Goal: Find specific page/section: Find specific page/section

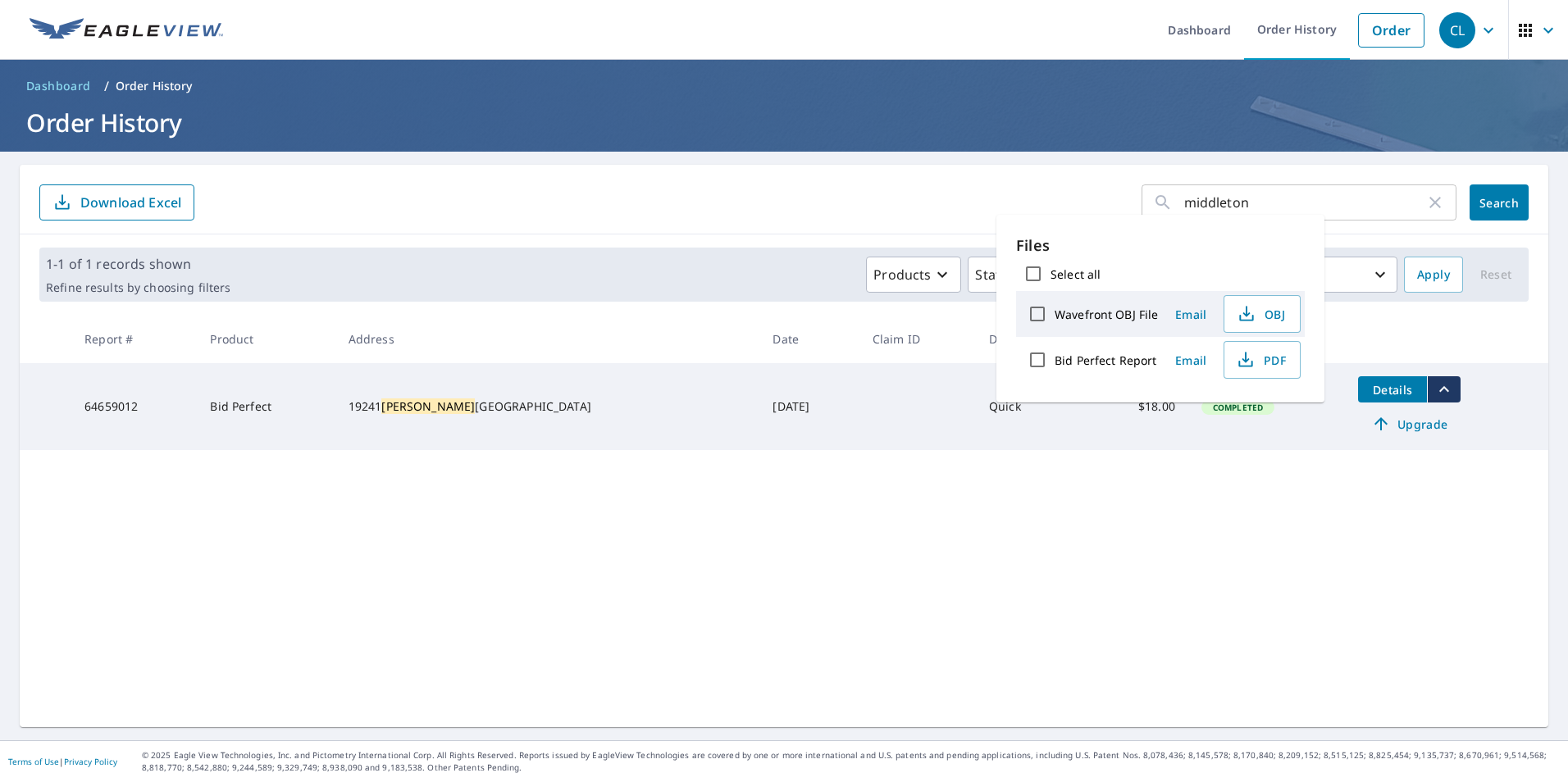
click at [867, 224] on div "middleton ​ Search Download Excel" at bounding box center [784, 199] width 1528 height 69
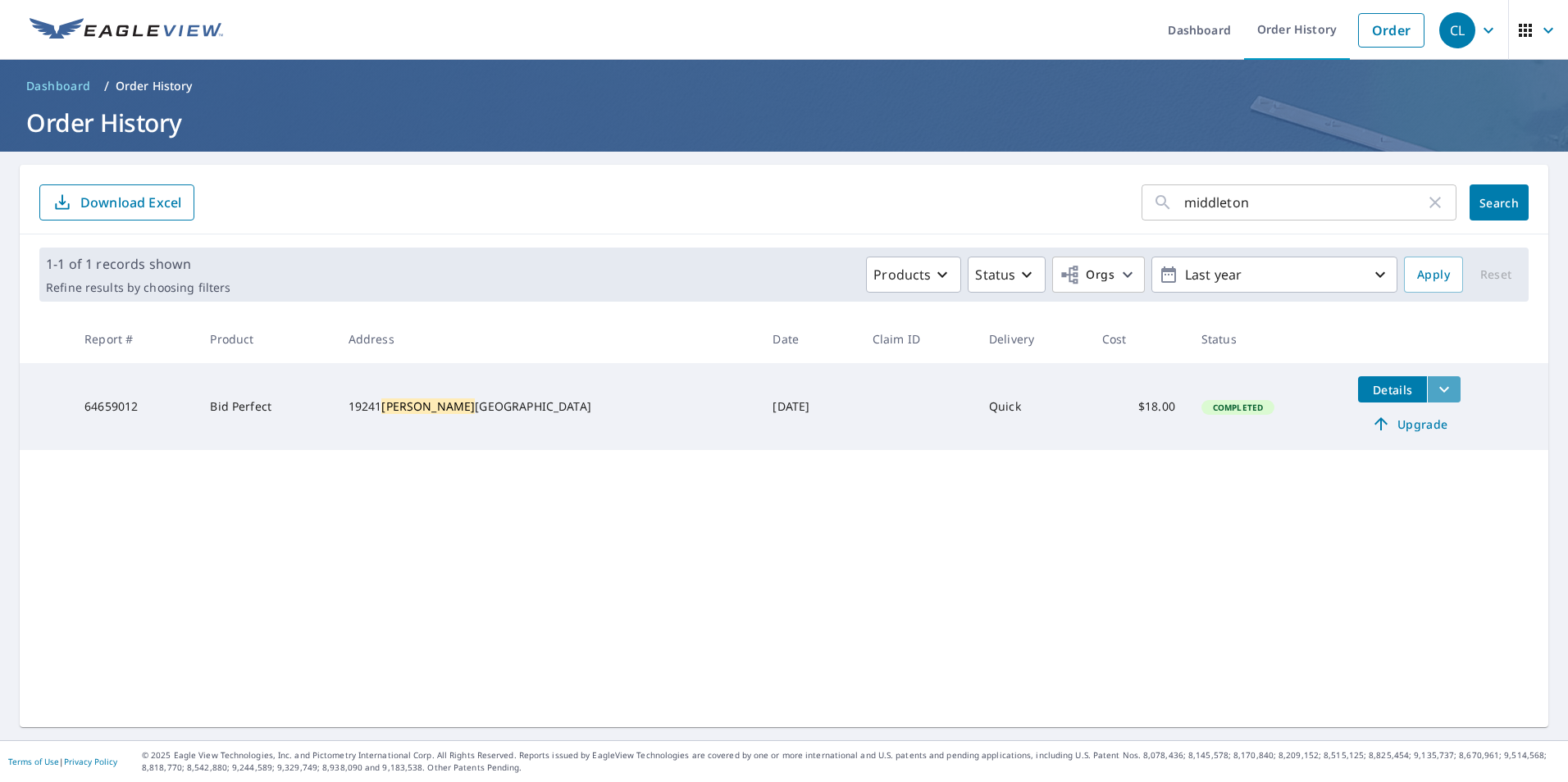
click at [1439, 389] on icon "filesDropdownBtn-64659012" at bounding box center [1444, 390] width 10 height 6
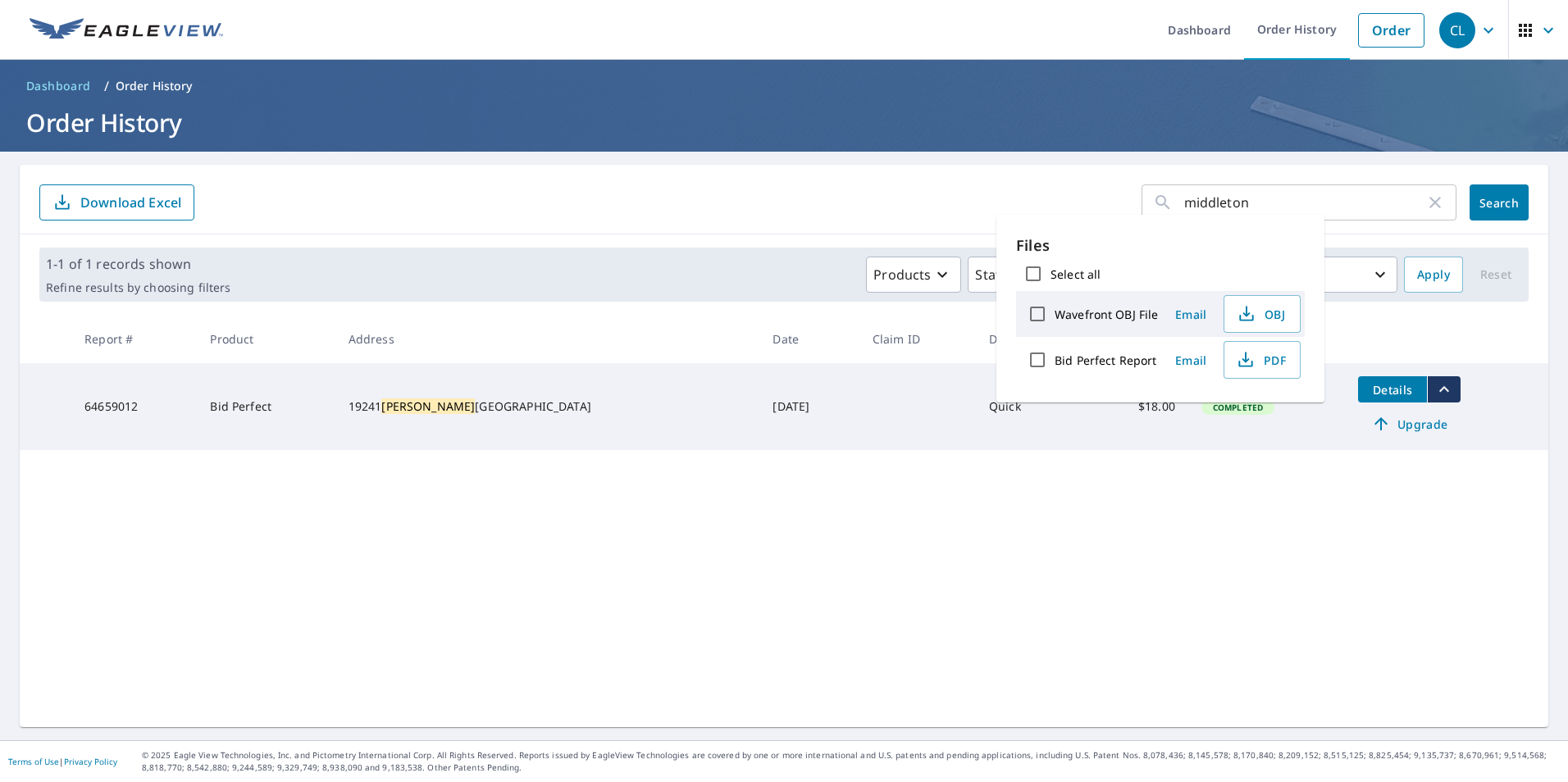
click at [1116, 531] on div "middleton ​ Search Download Excel 1-1 of 1 records shown Refine results by choo…" at bounding box center [784, 446] width 1528 height 563
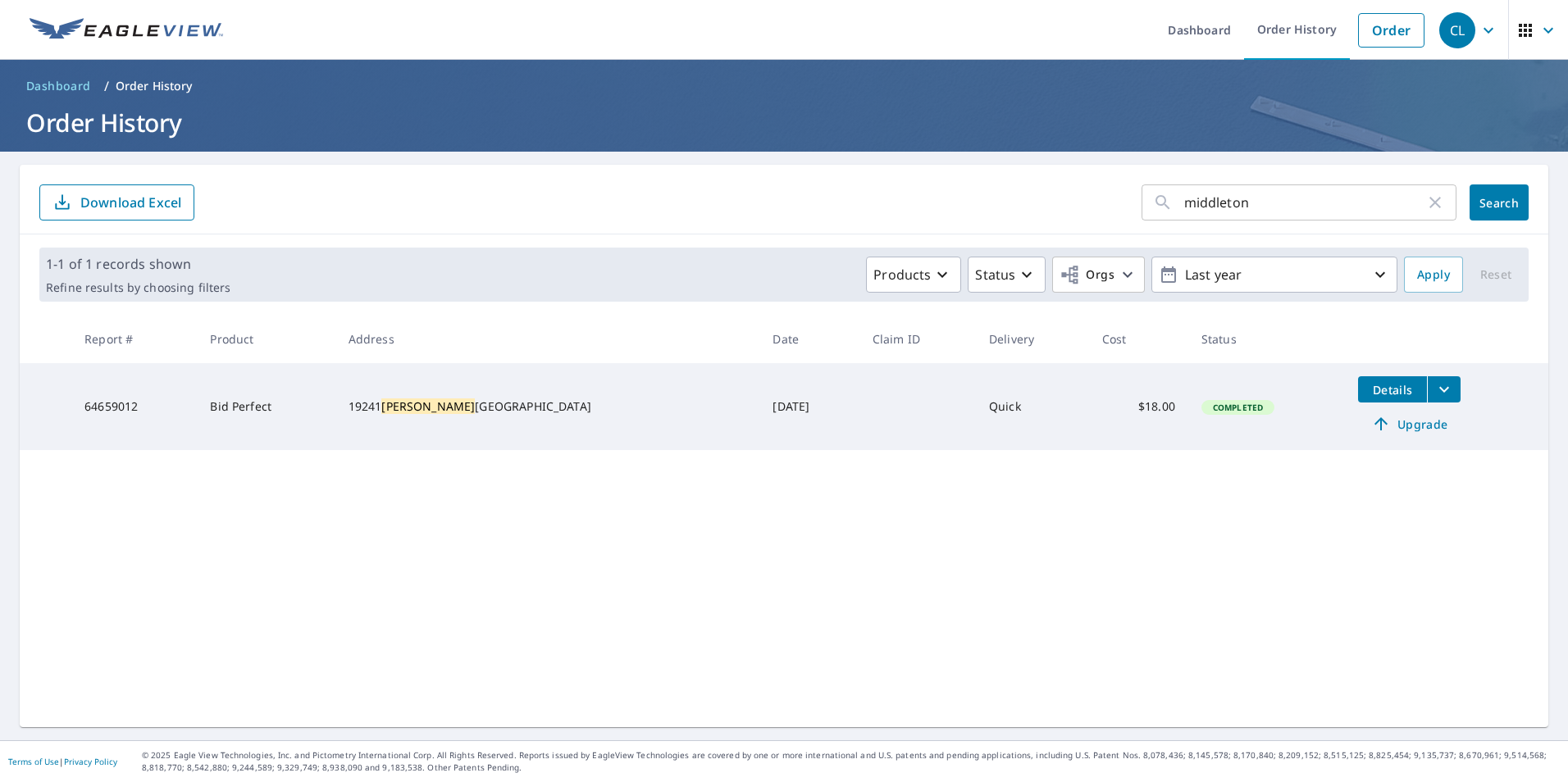
click at [1427, 203] on icon "button" at bounding box center [1435, 202] width 20 height 20
click at [1291, 206] on input "text" at bounding box center [1320, 202] width 273 height 46
type input "a"
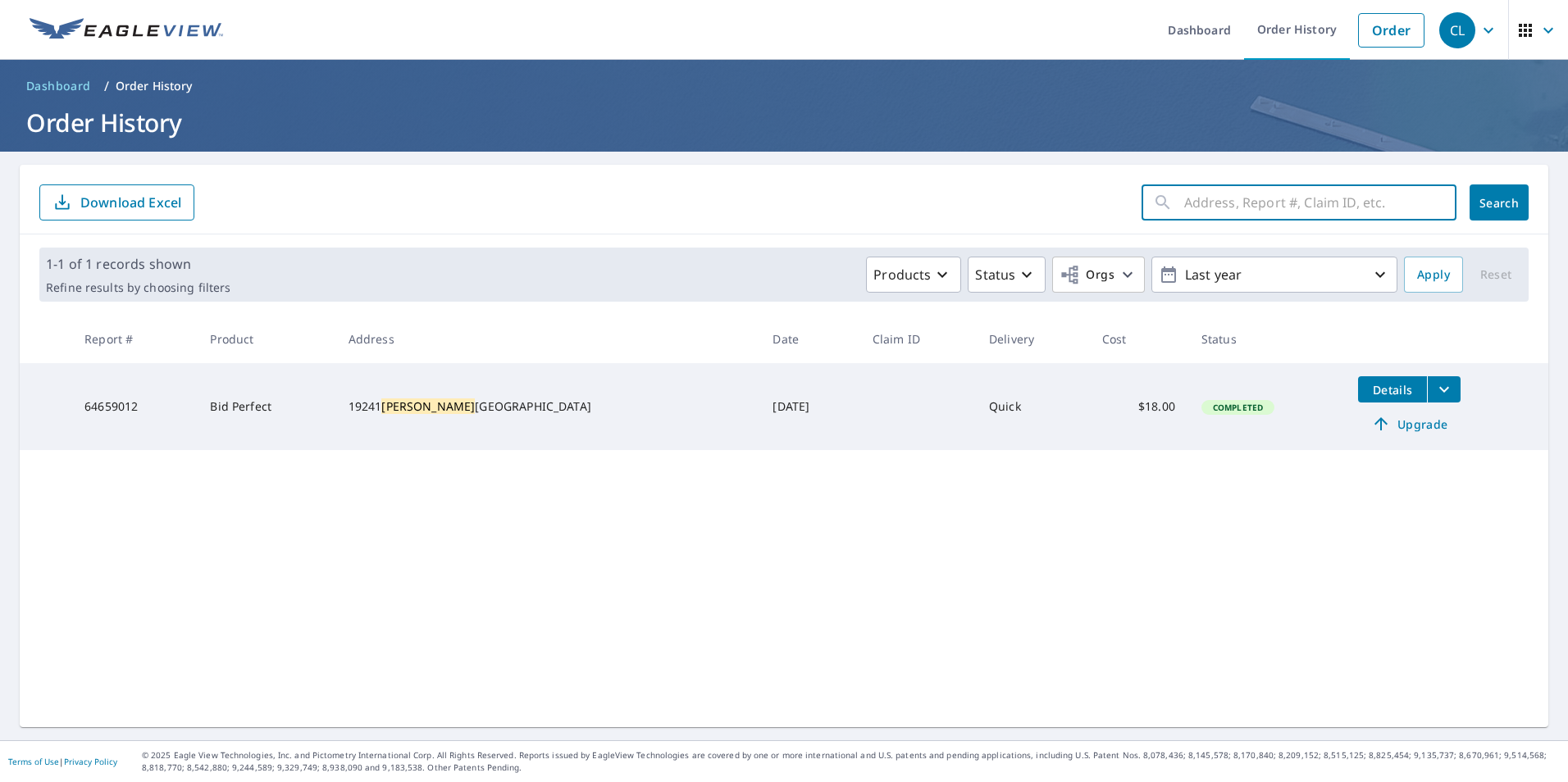
type input "a"
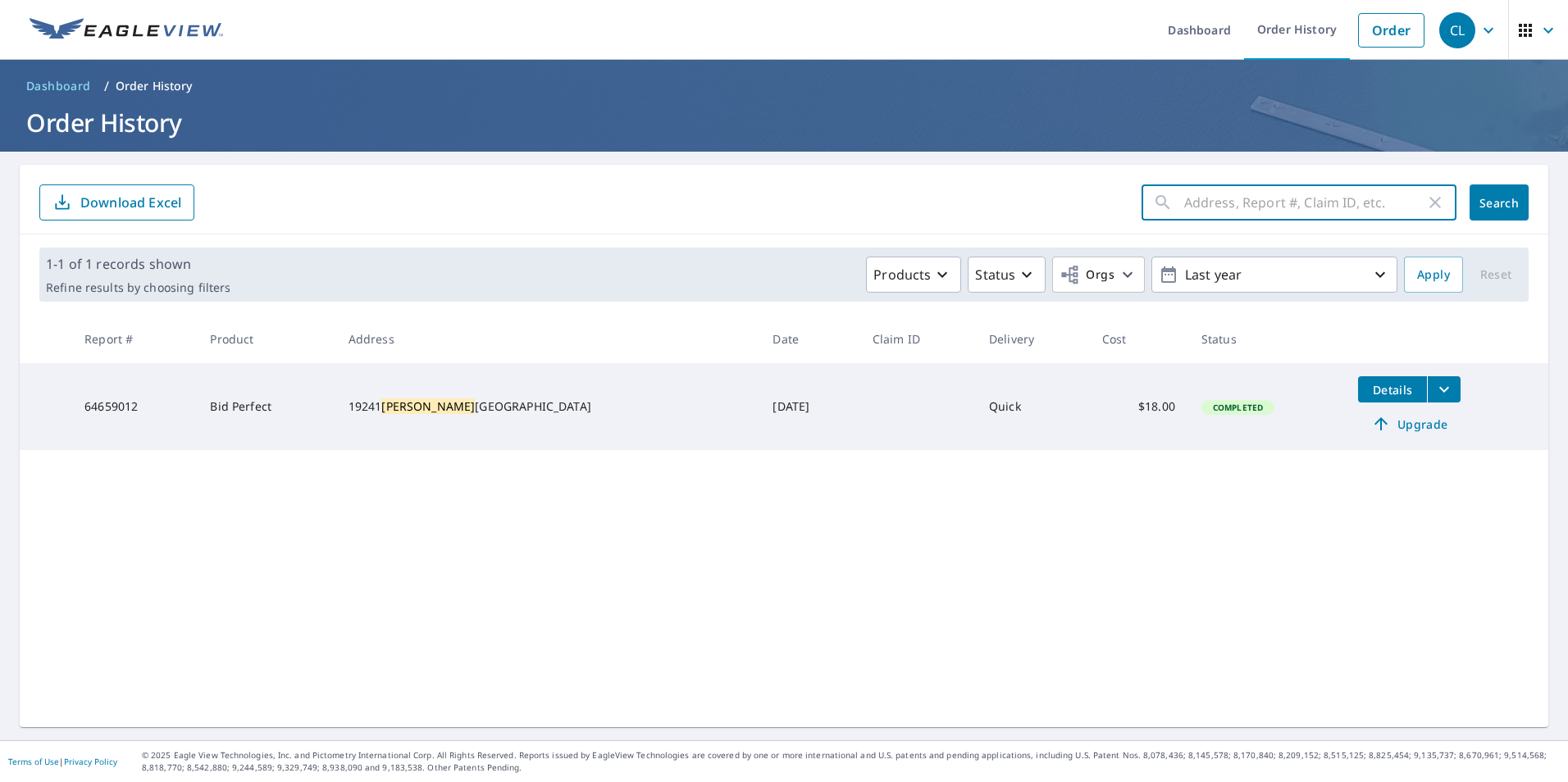
type input "a"
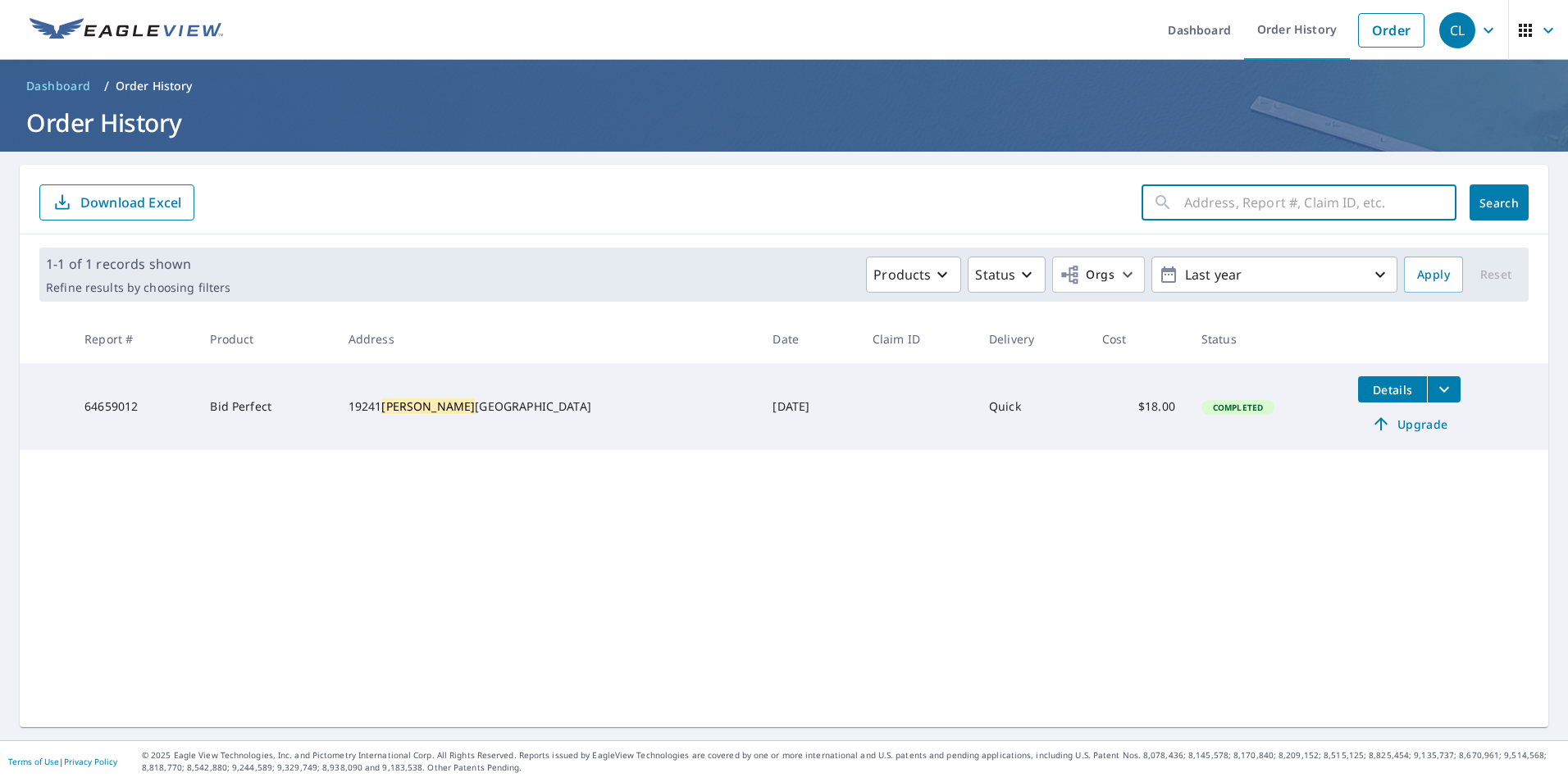
type input "a"
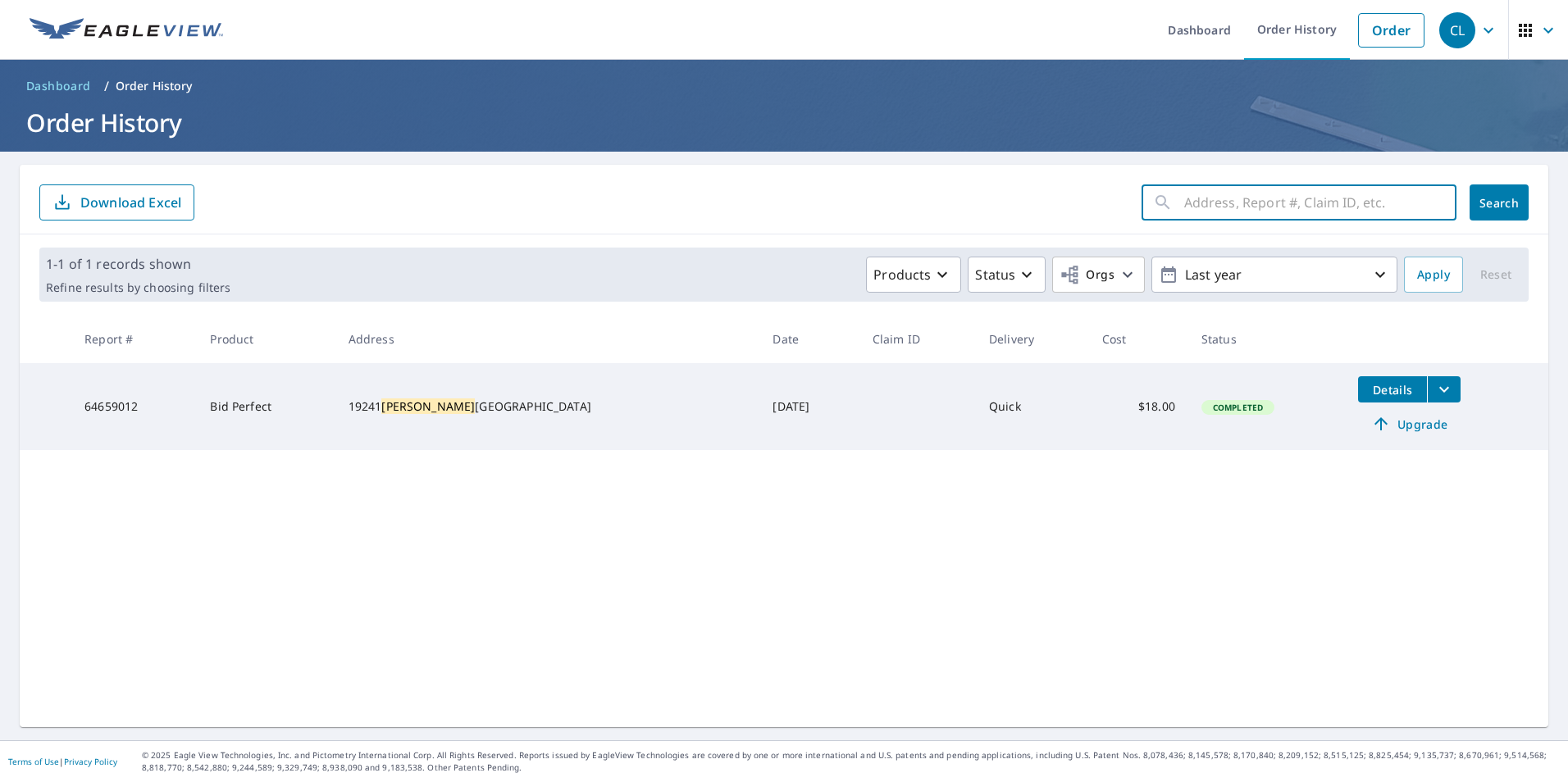
type input "a"
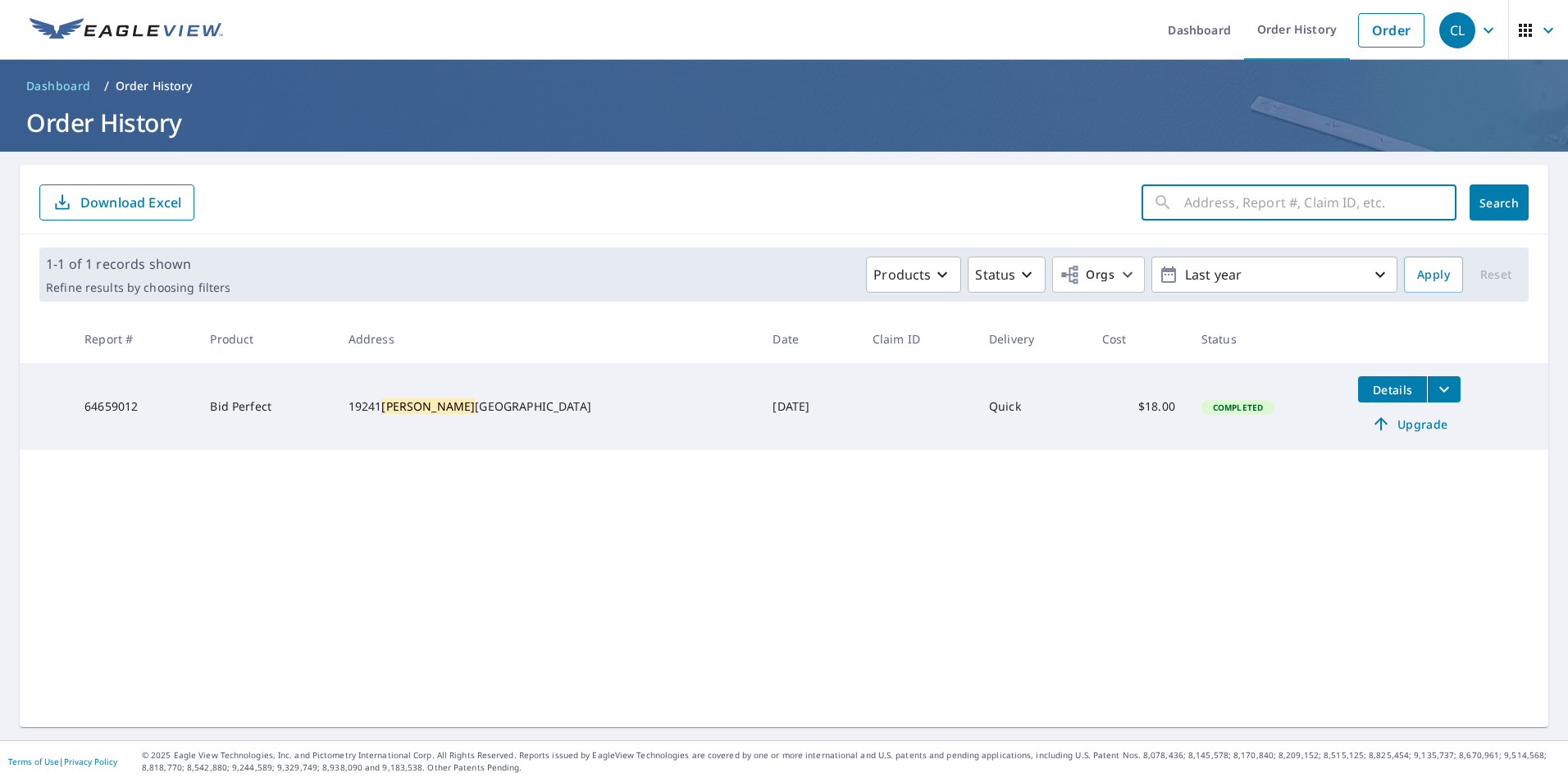
type input "a"
type input "winter"
click button "Search" at bounding box center [1499, 202] width 59 height 36
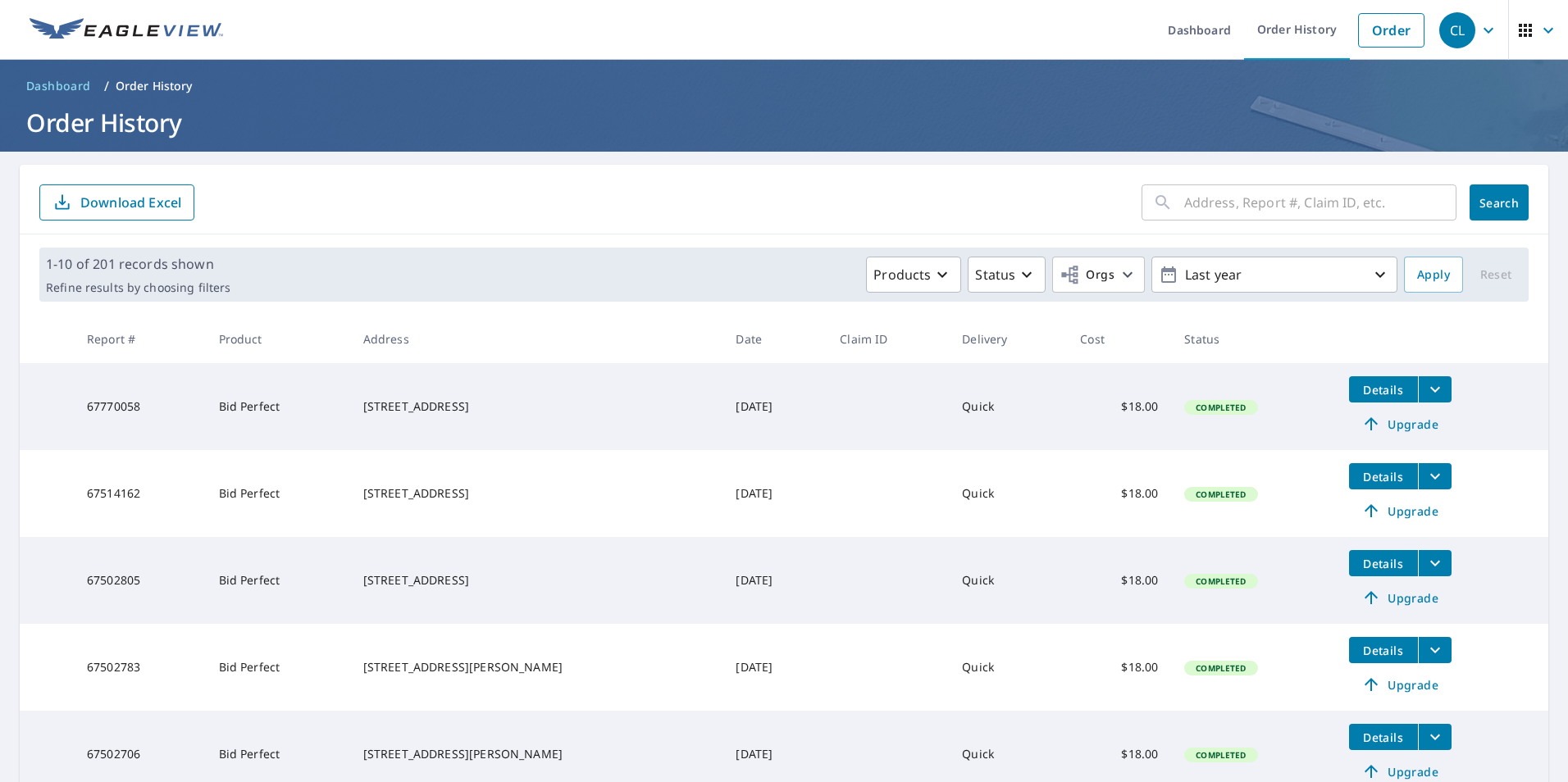
click at [1425, 394] on icon "filesDropdownBtn-67770058" at bounding box center [1435, 390] width 20 height 20
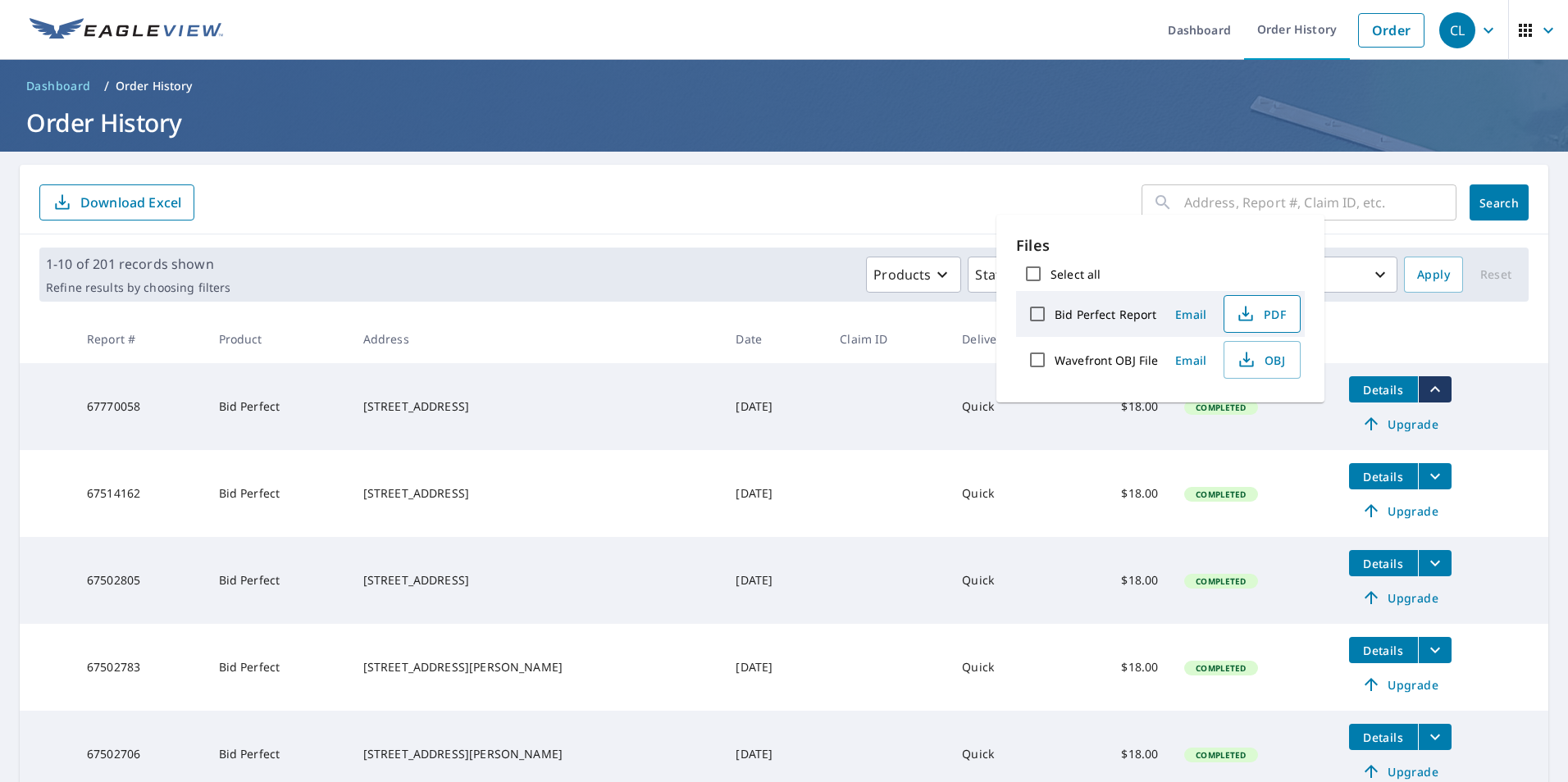
click at [1253, 308] on icon "button" at bounding box center [1246, 314] width 20 height 20
click at [727, 269] on div "Products Status Orgs Last year" at bounding box center [817, 275] width 1161 height 36
